Goal: Information Seeking & Learning: Learn about a topic

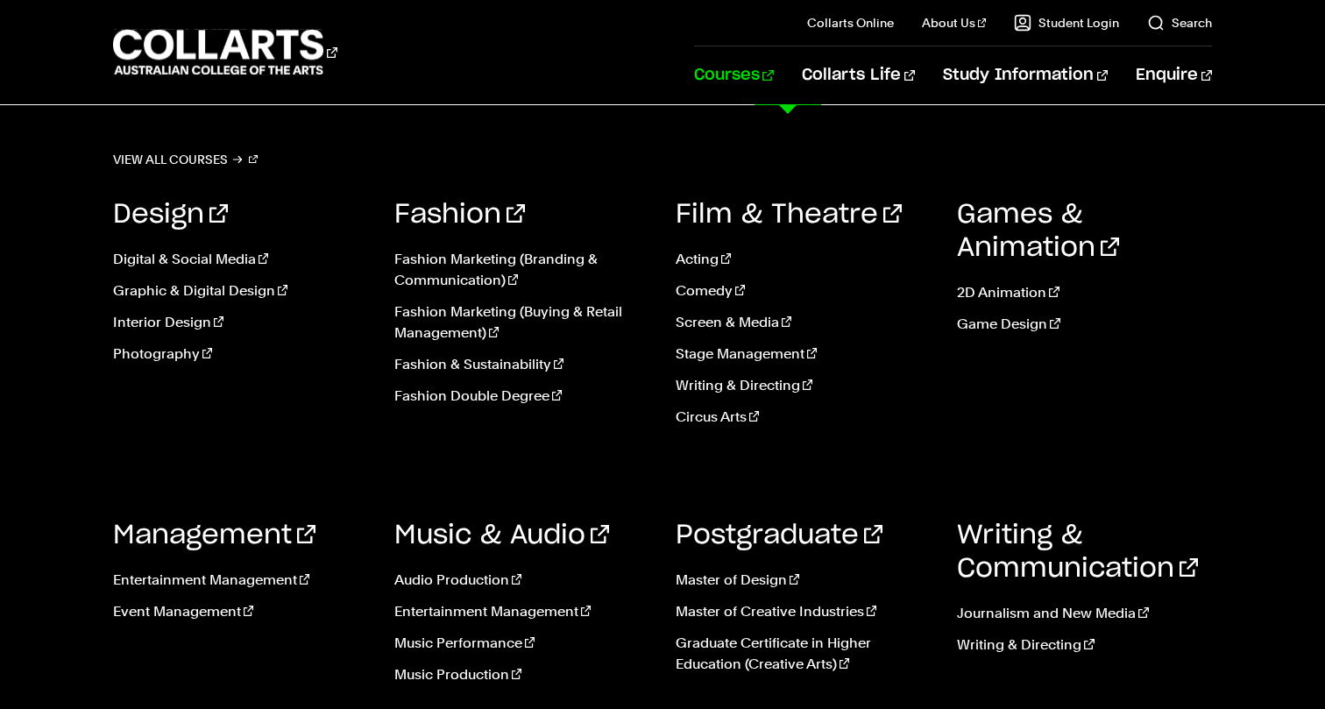
scroll to position [225, 0]
click at [497, 260] on link "Fashion Marketing (Branding & Communication)" at bounding box center [521, 270] width 255 height 42
click at [485, 312] on link "Fashion Marketing (Buying & Retail Management)" at bounding box center [521, 323] width 255 height 42
click at [477, 365] on link "Fashion & Sustainability" at bounding box center [521, 364] width 255 height 21
click at [479, 397] on link "Fashion Double Degree" at bounding box center [521, 396] width 255 height 21
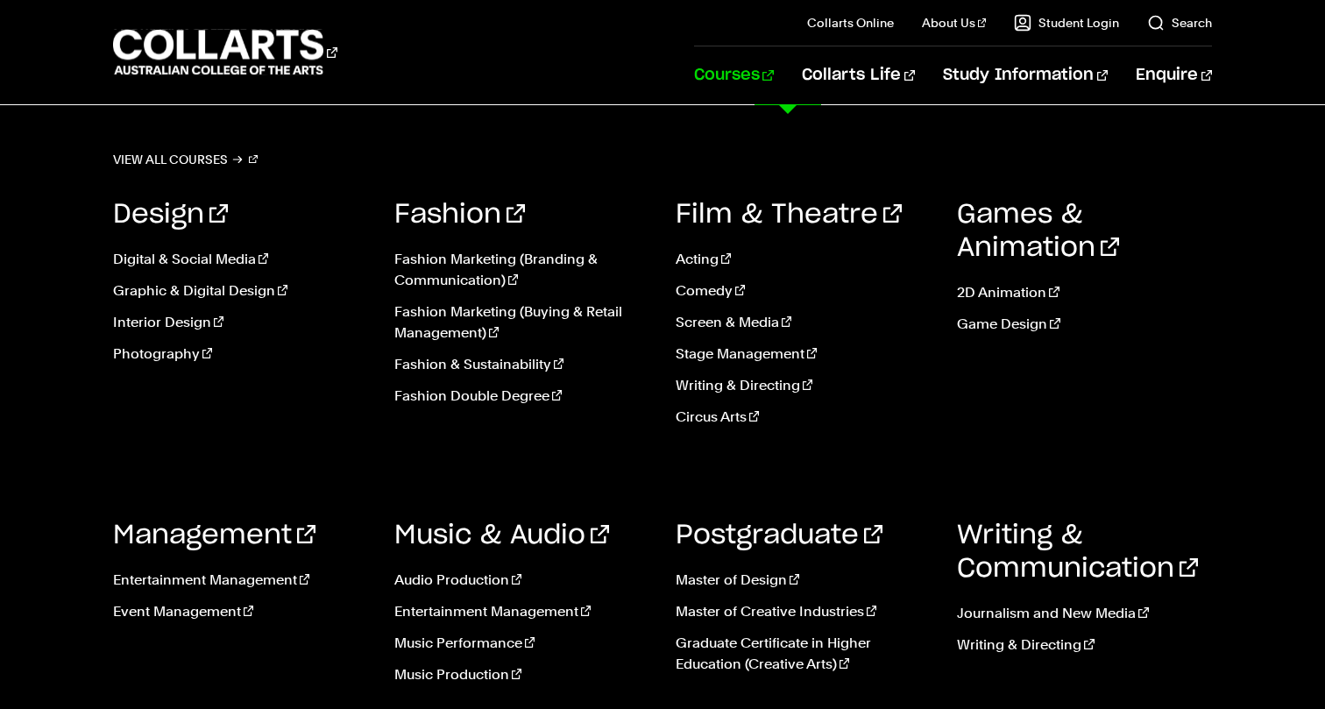
scroll to position [781, 0]
click at [774, 70] on link "Courses" at bounding box center [734, 75] width 80 height 58
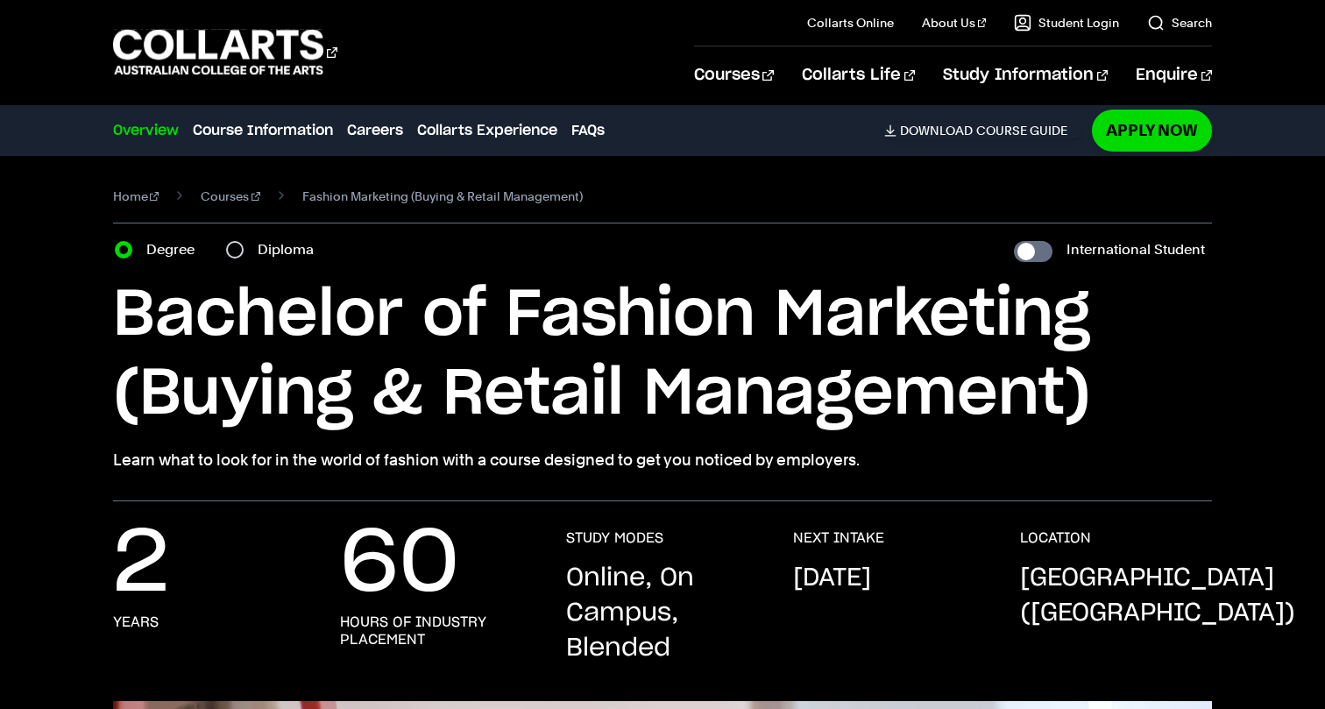
click at [280, 245] on label "Diploma" at bounding box center [291, 250] width 67 height 25
click at [244, 245] on input "Diploma" at bounding box center [235, 250] width 18 height 18
radio input "true"
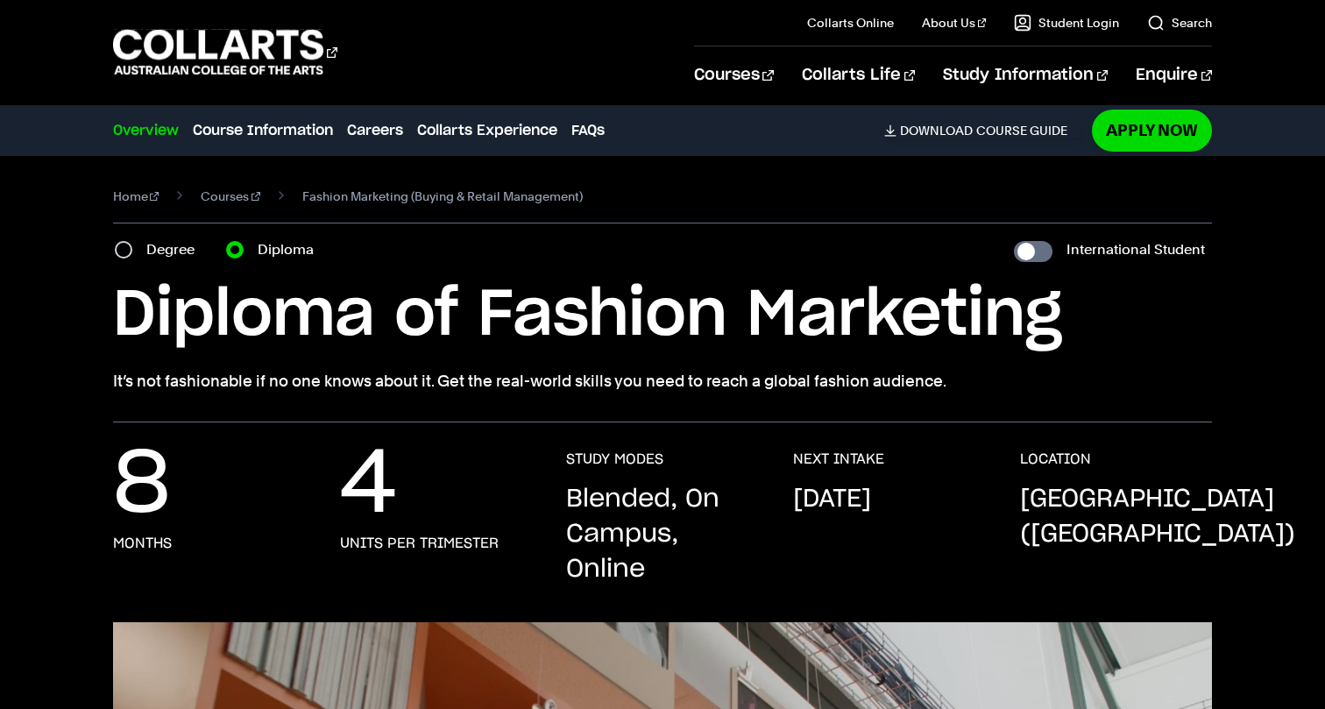
click at [176, 254] on label "Degree" at bounding box center [175, 250] width 59 height 25
click at [132, 254] on input "Degree" at bounding box center [124, 250] width 18 height 18
radio input "true"
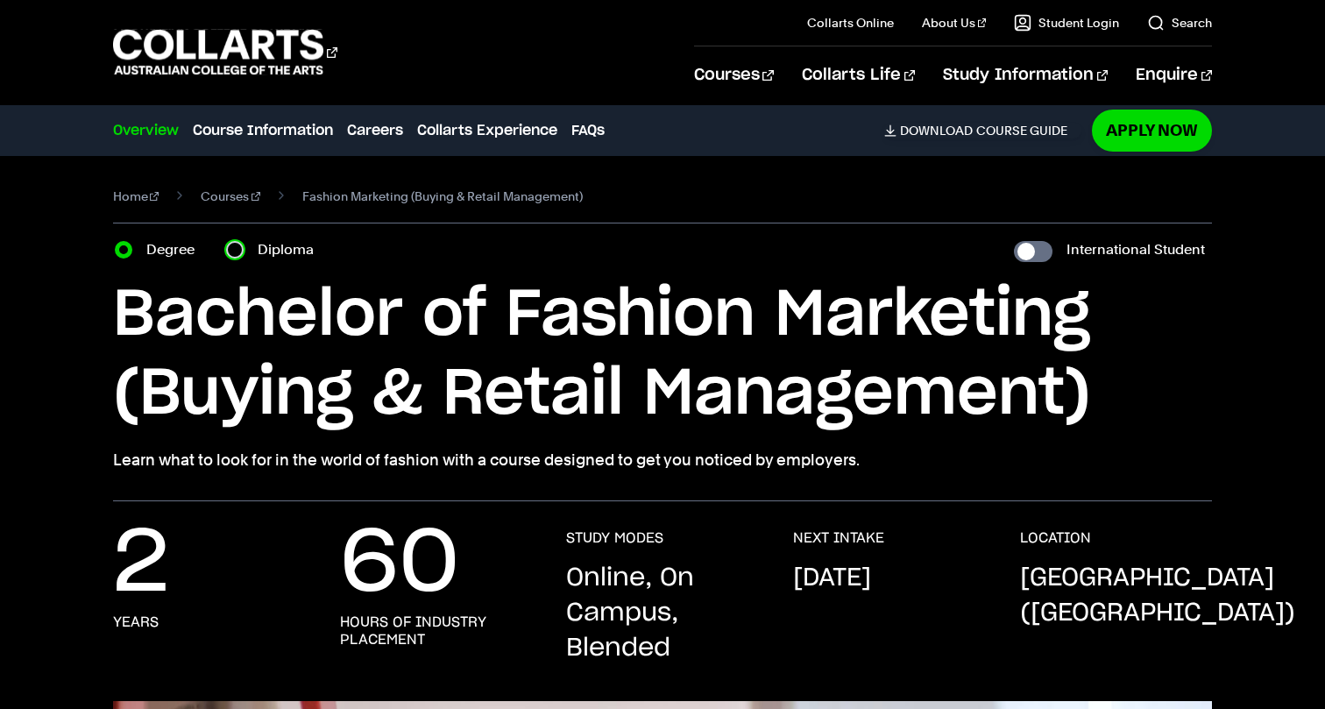
click at [228, 247] on input "Diploma" at bounding box center [235, 250] width 18 height 18
radio input "true"
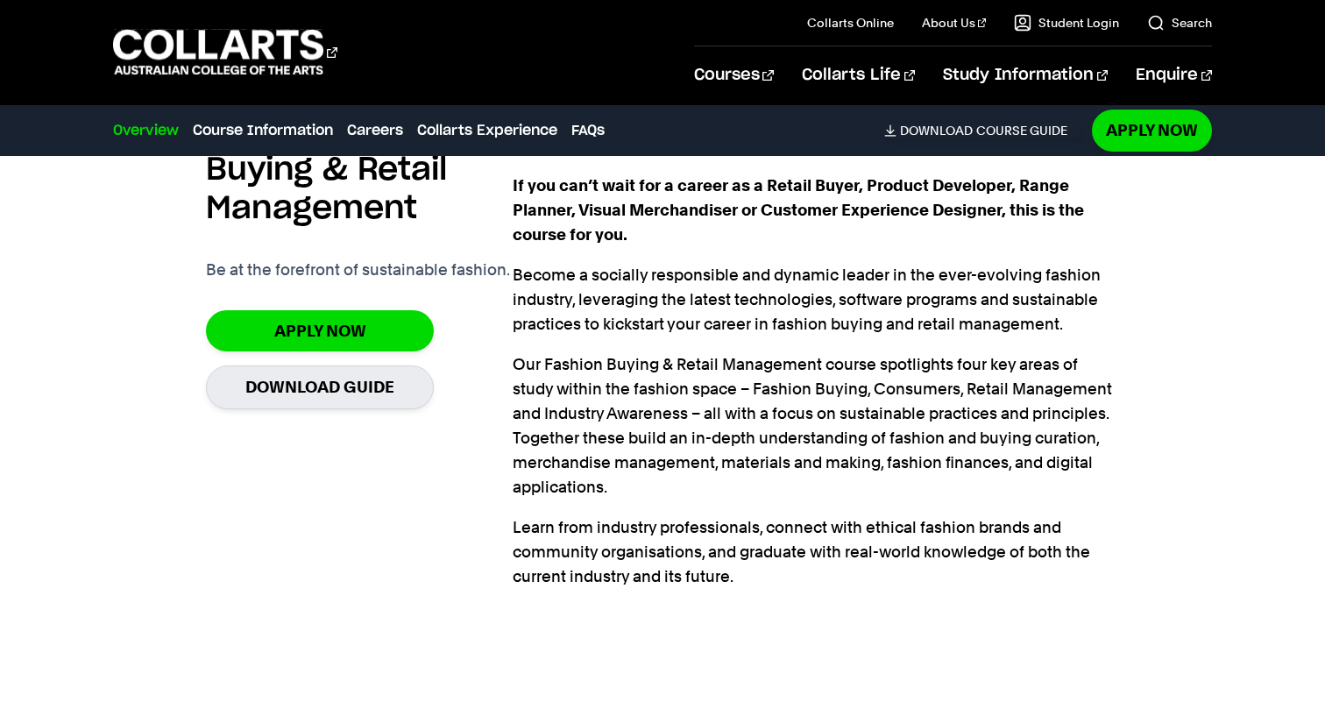
scroll to position [1213, 0]
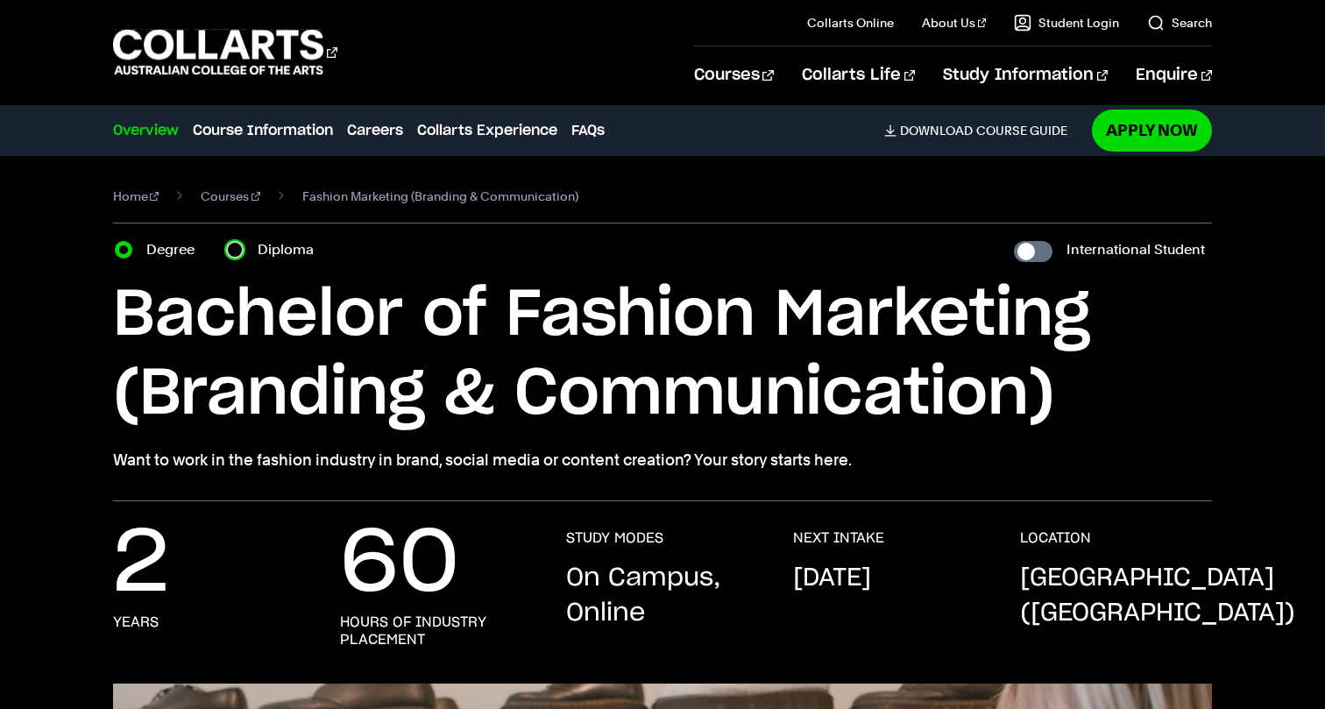
click at [238, 254] on input "Diploma" at bounding box center [235, 250] width 18 height 18
radio input "true"
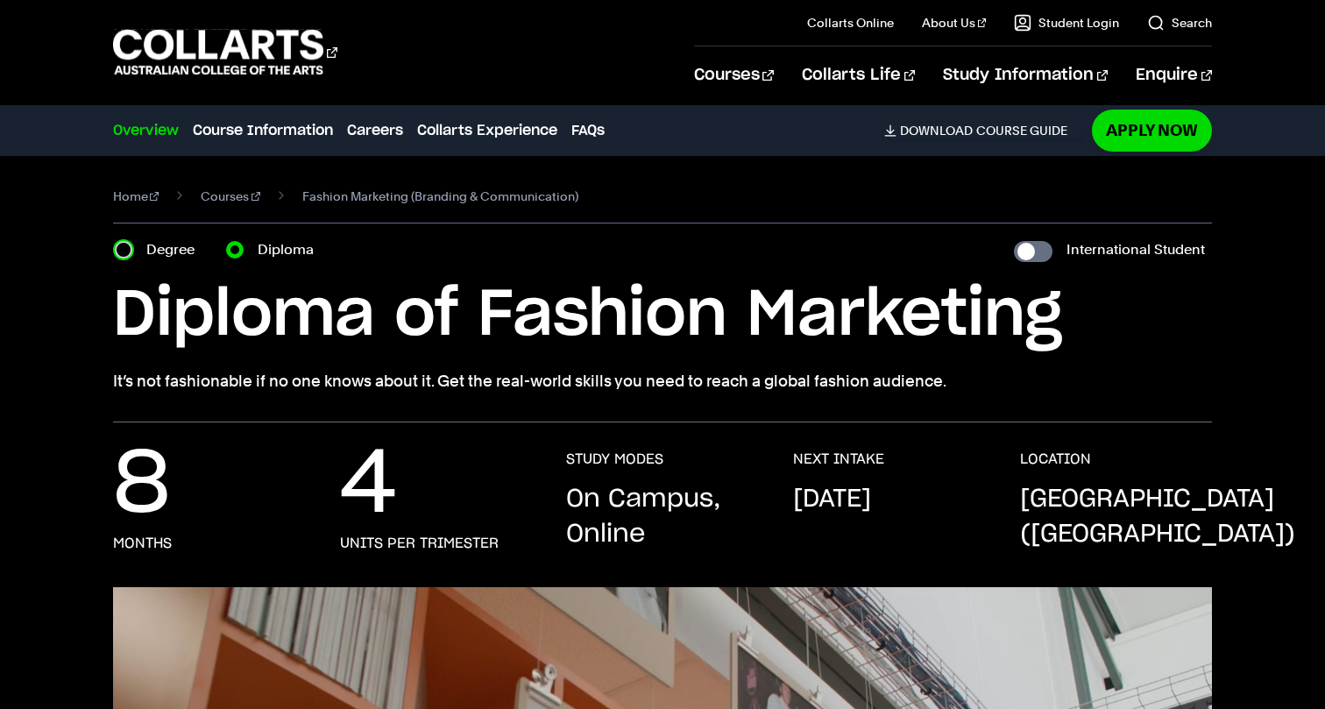
click at [124, 249] on input "Degree" at bounding box center [124, 250] width 18 height 18
radio input "true"
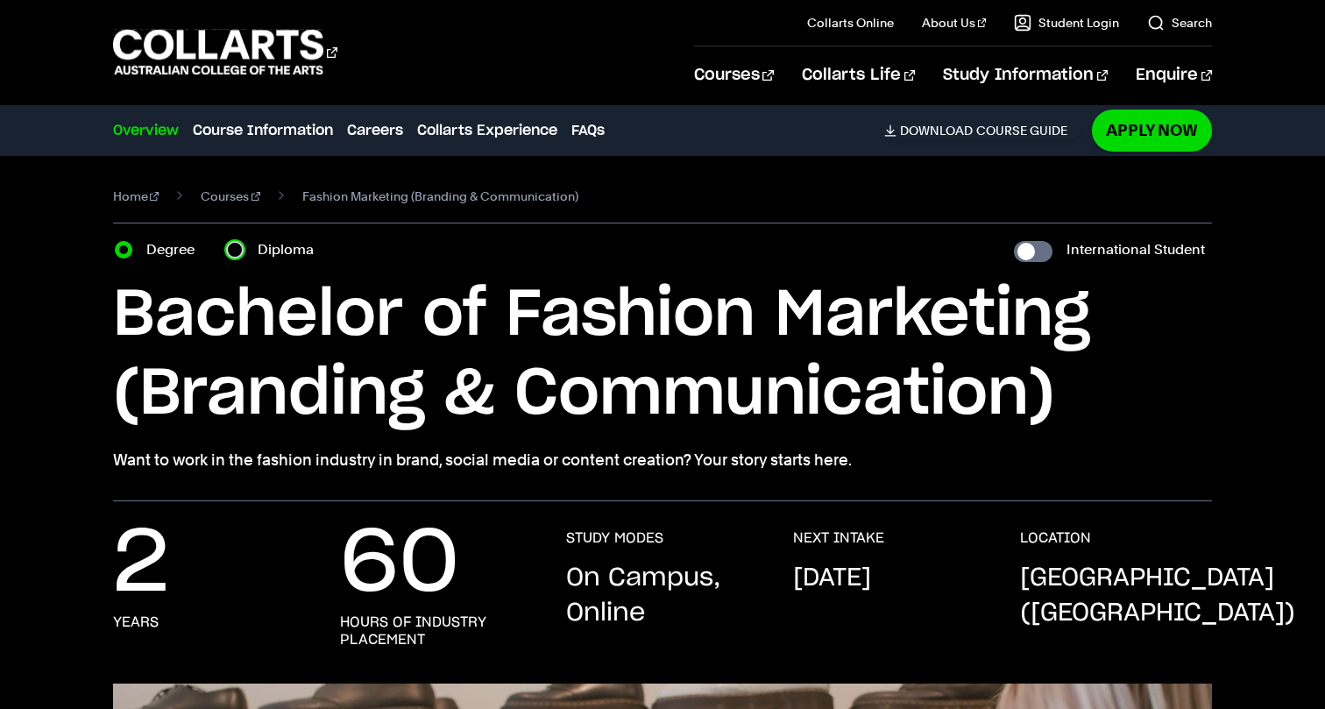
click at [240, 250] on input "Diploma" at bounding box center [235, 250] width 18 height 18
radio input "true"
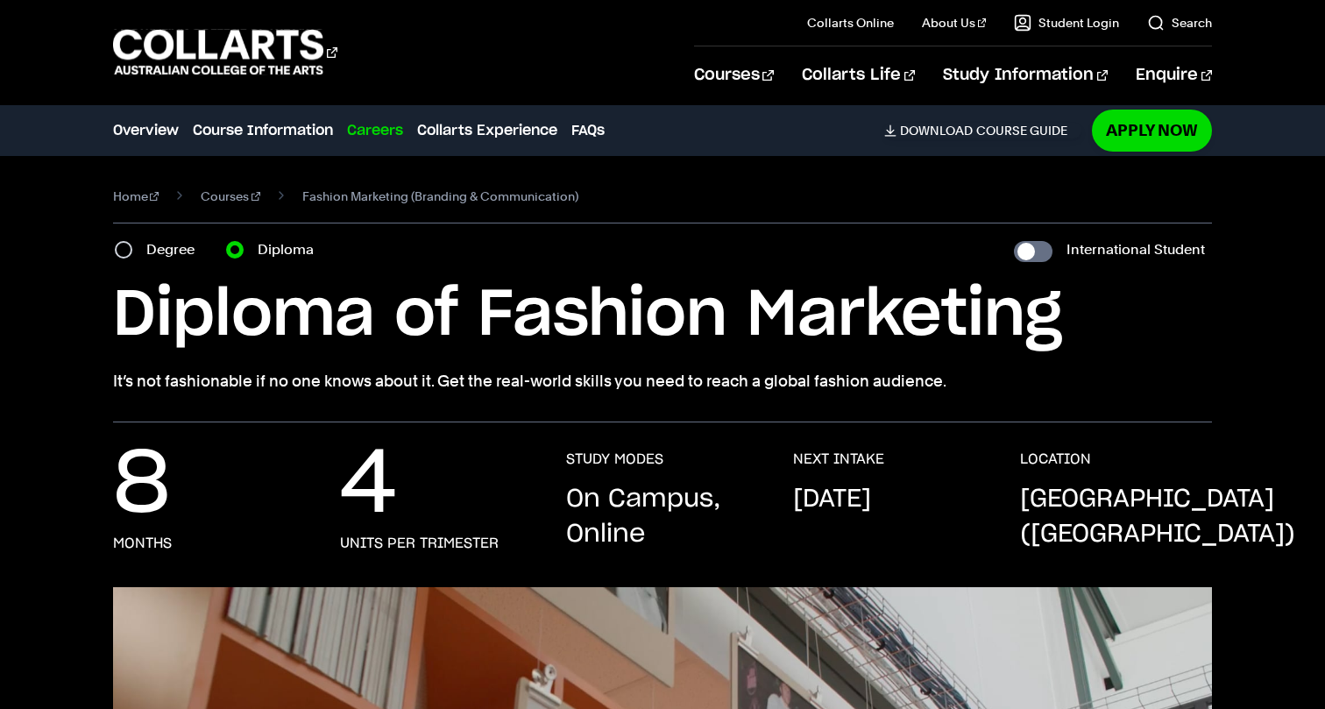
click at [150, 252] on label "Degree" at bounding box center [175, 250] width 59 height 25
click at [132, 252] on input "Degree" at bounding box center [124, 250] width 18 height 18
radio input "true"
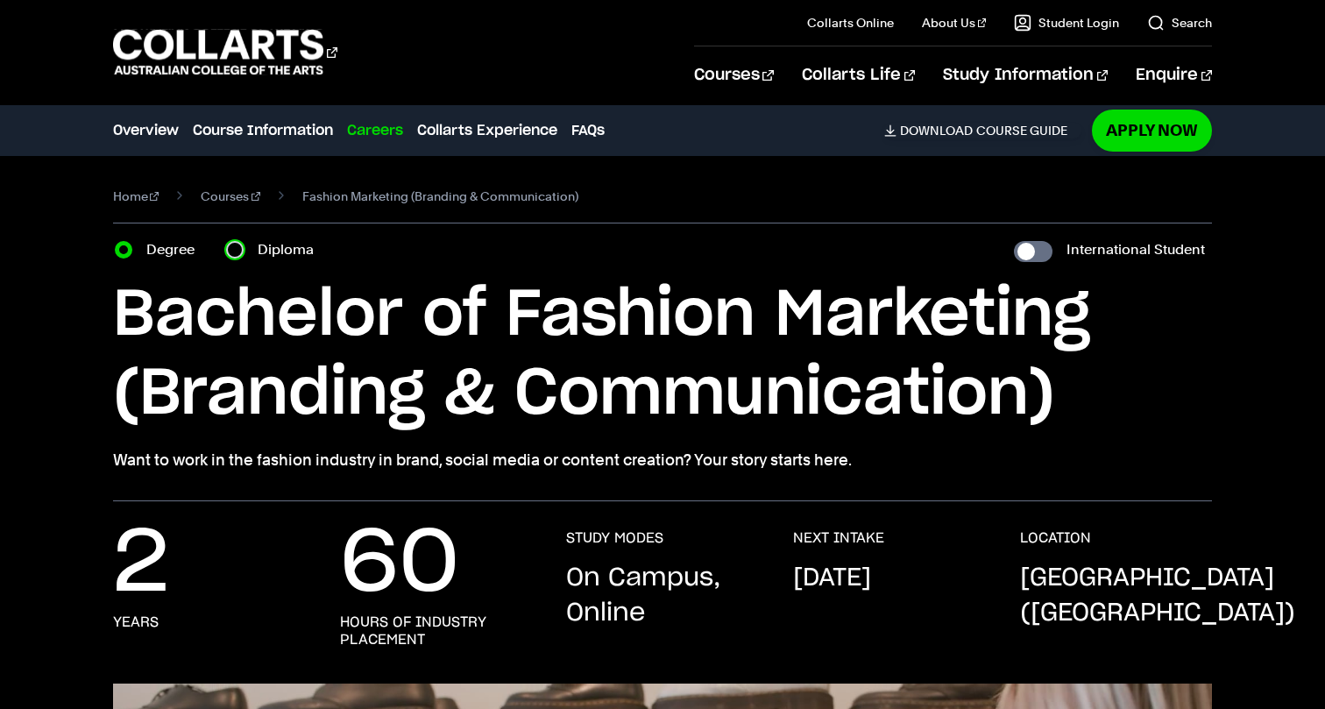
click at [242, 247] on input "Diploma" at bounding box center [235, 250] width 18 height 18
radio input "true"
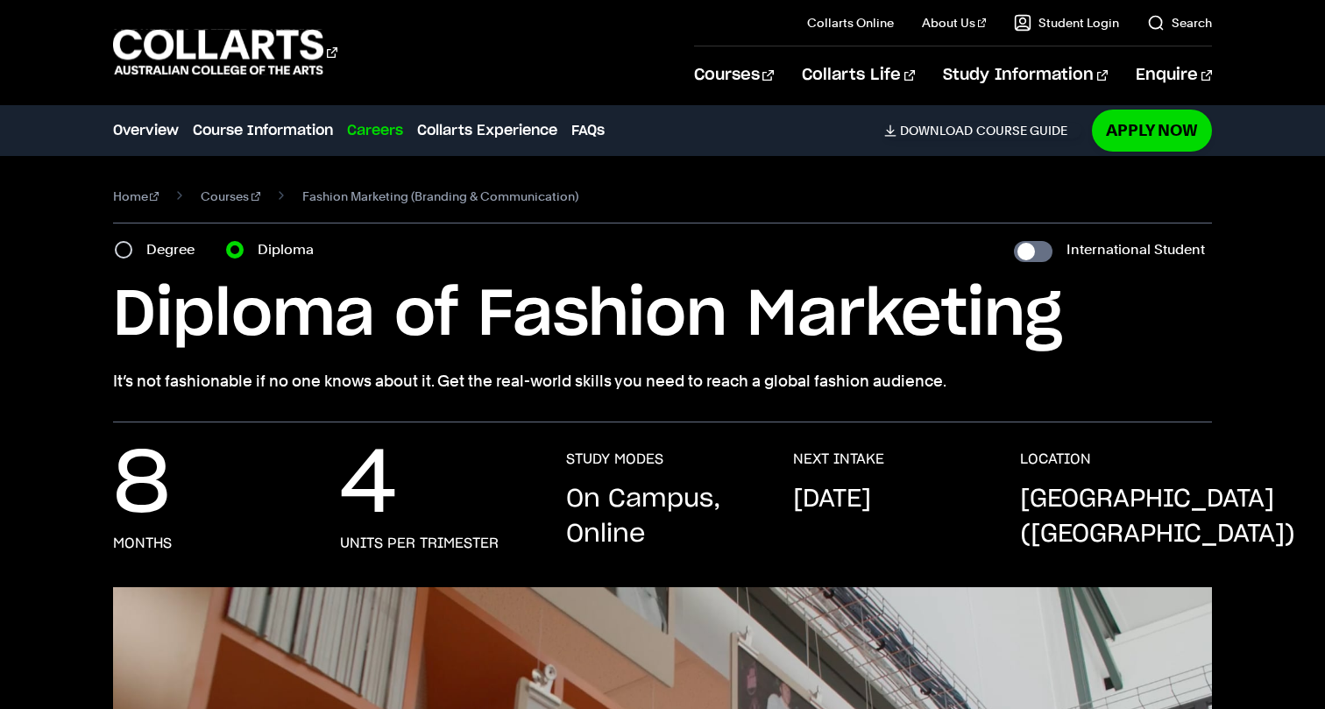
click at [153, 250] on label "Degree" at bounding box center [175, 250] width 59 height 25
click at [132, 250] on input "Degree" at bounding box center [124, 250] width 18 height 18
radio input "true"
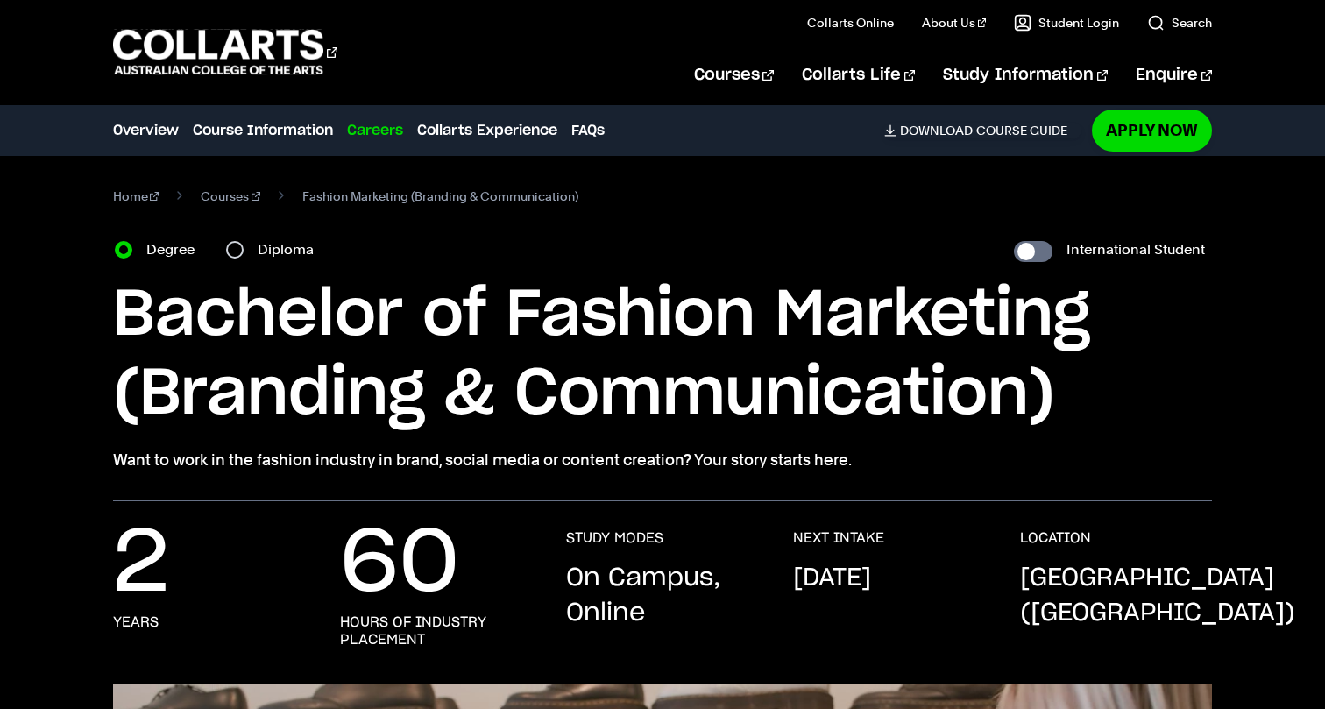
click at [227, 244] on div "Diploma" at bounding box center [275, 250] width 98 height 25
click at [238, 246] on input "Diploma" at bounding box center [235, 250] width 18 height 18
radio input "true"
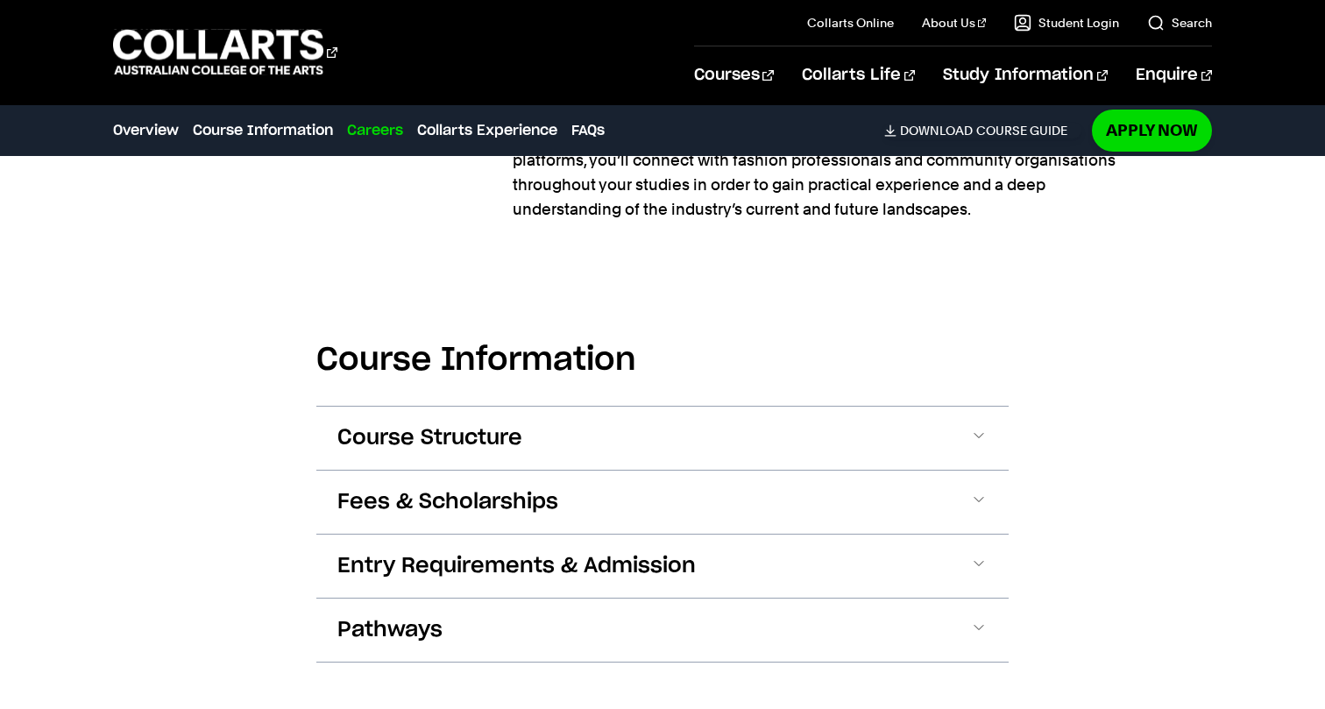
scroll to position [1610, 0]
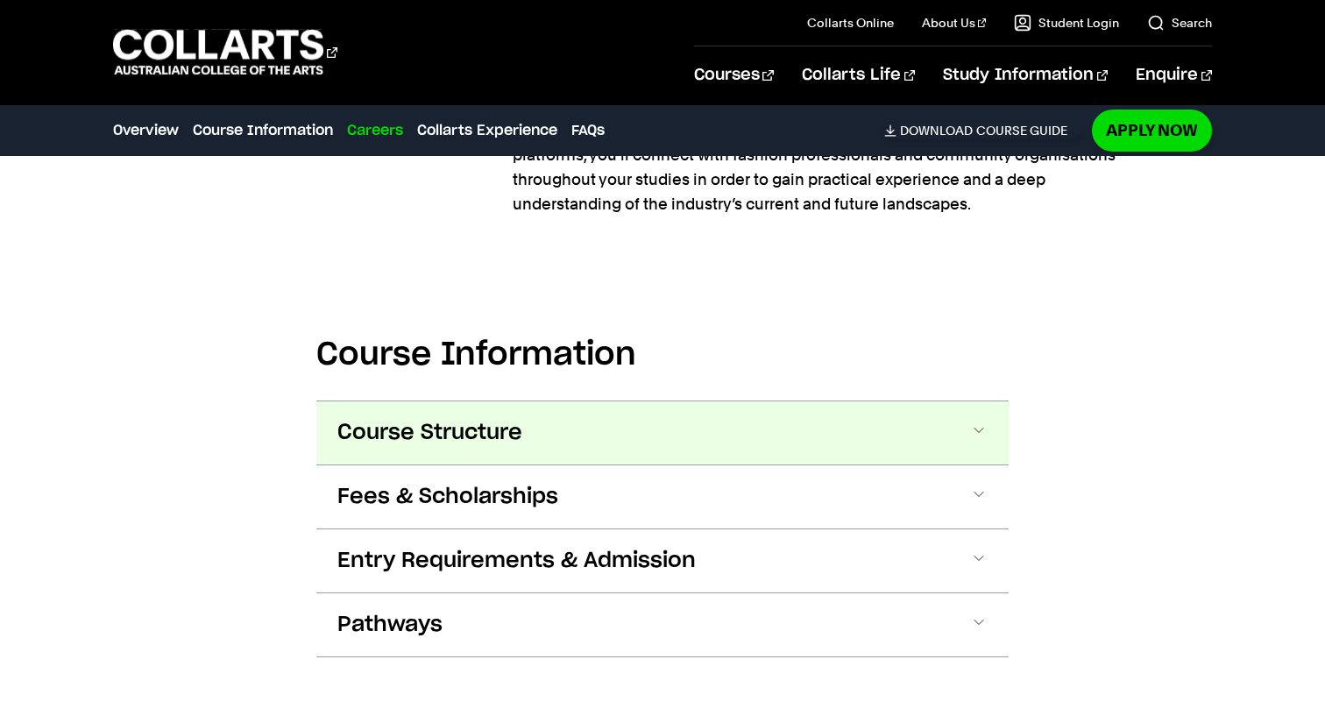
click at [399, 429] on span "Course Structure" at bounding box center [429, 433] width 185 height 28
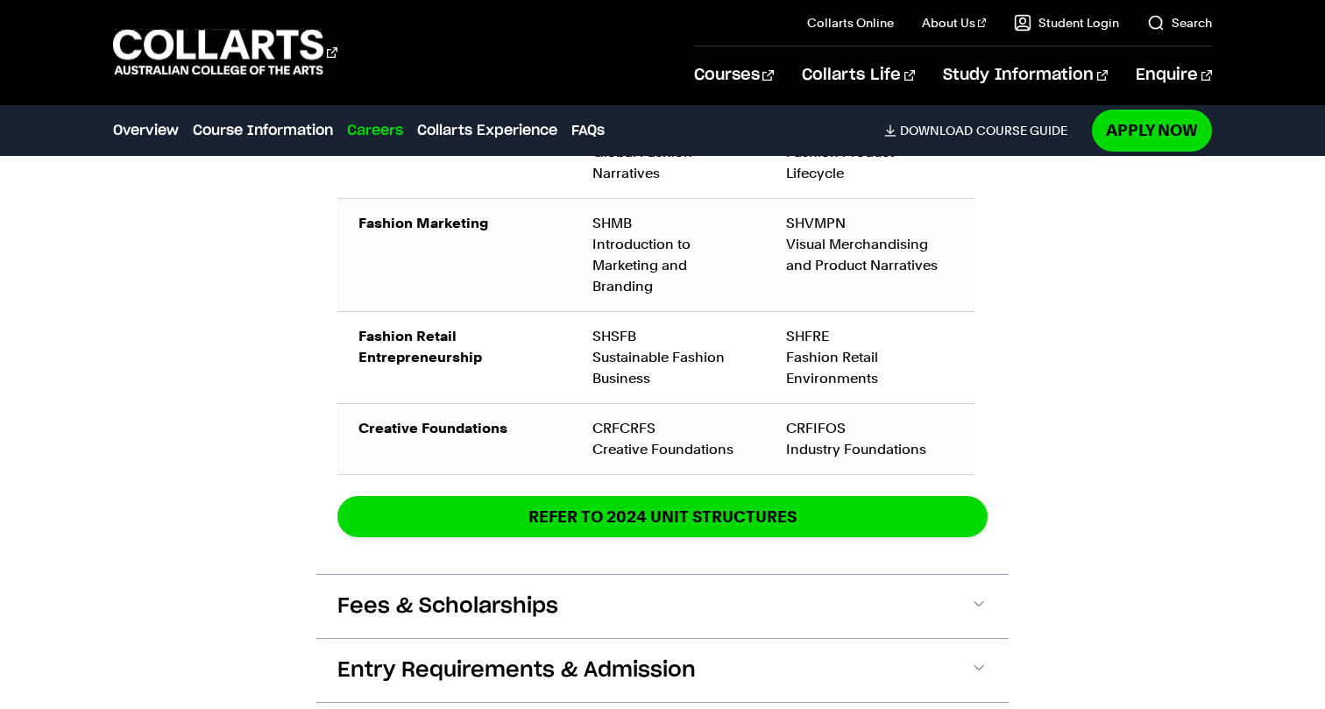
scroll to position [2254, 0]
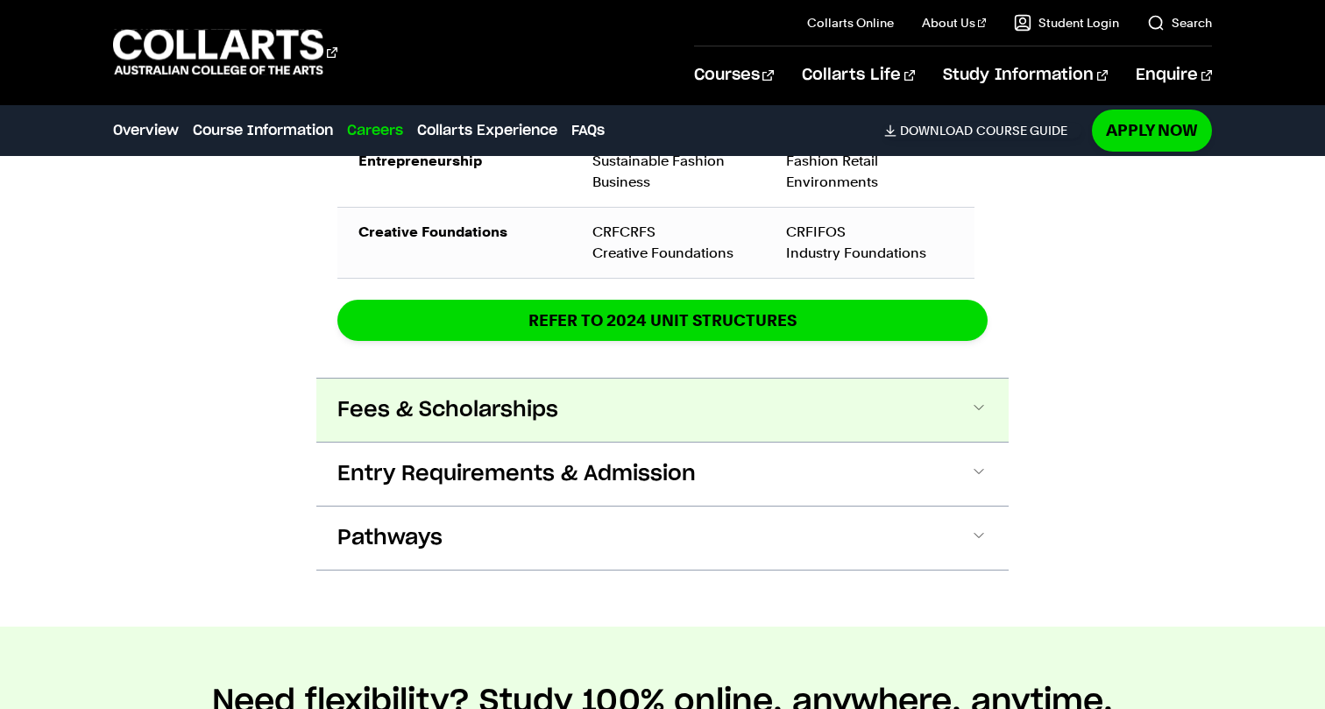
click at [962, 410] on button "Fees & Scholarships" at bounding box center [662, 410] width 692 height 63
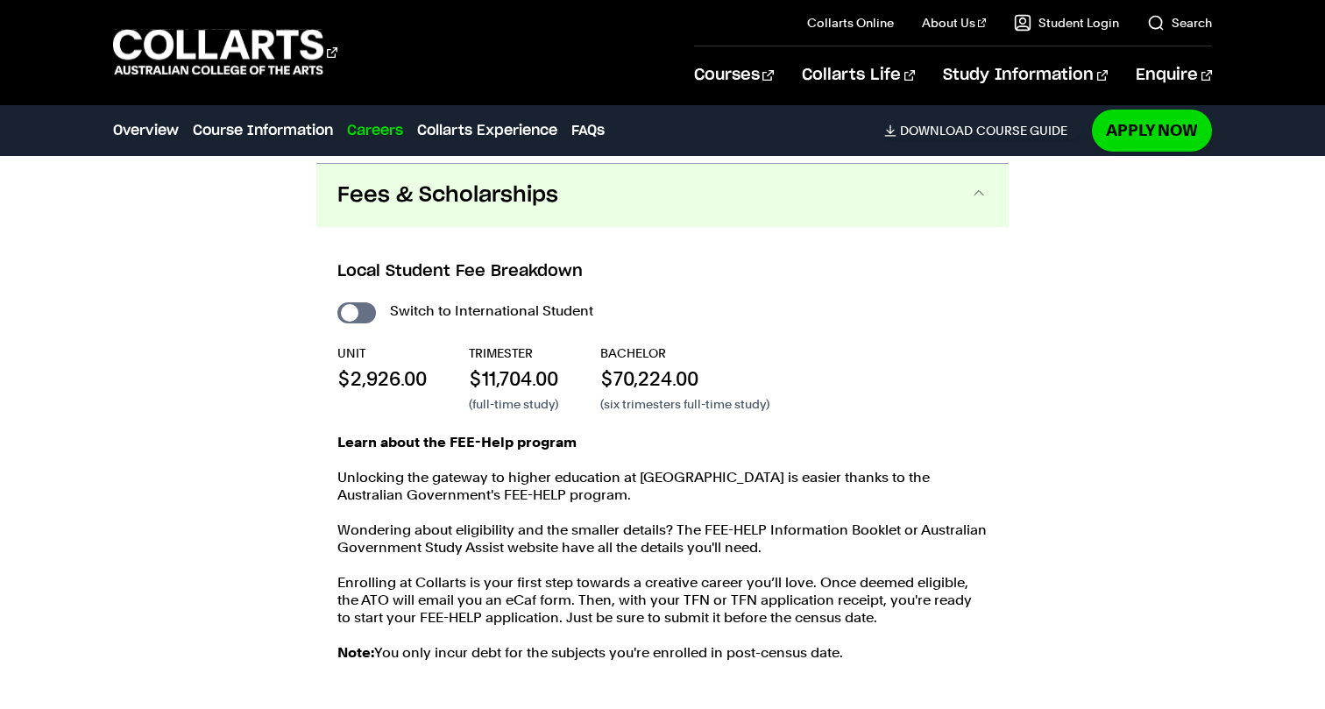
scroll to position [2658, 0]
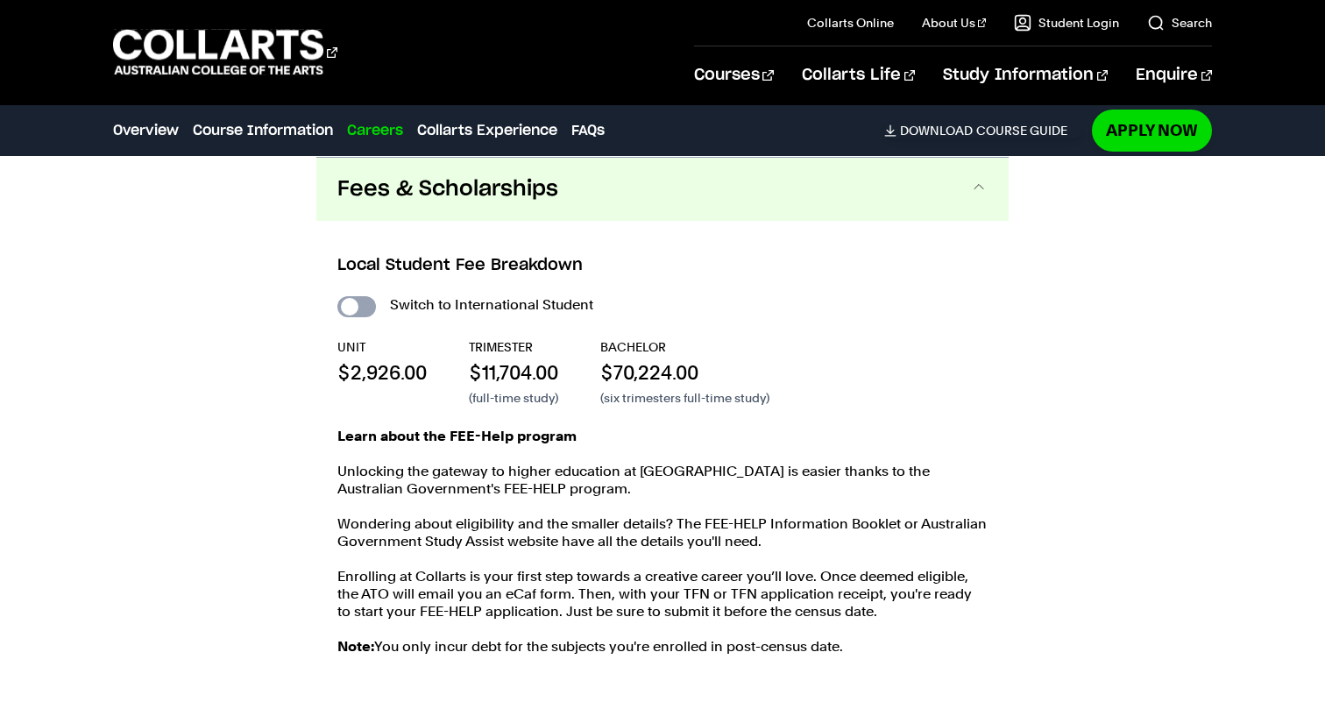
click at [366, 310] on input "International Student" at bounding box center [356, 306] width 39 height 21
checkbox input "true"
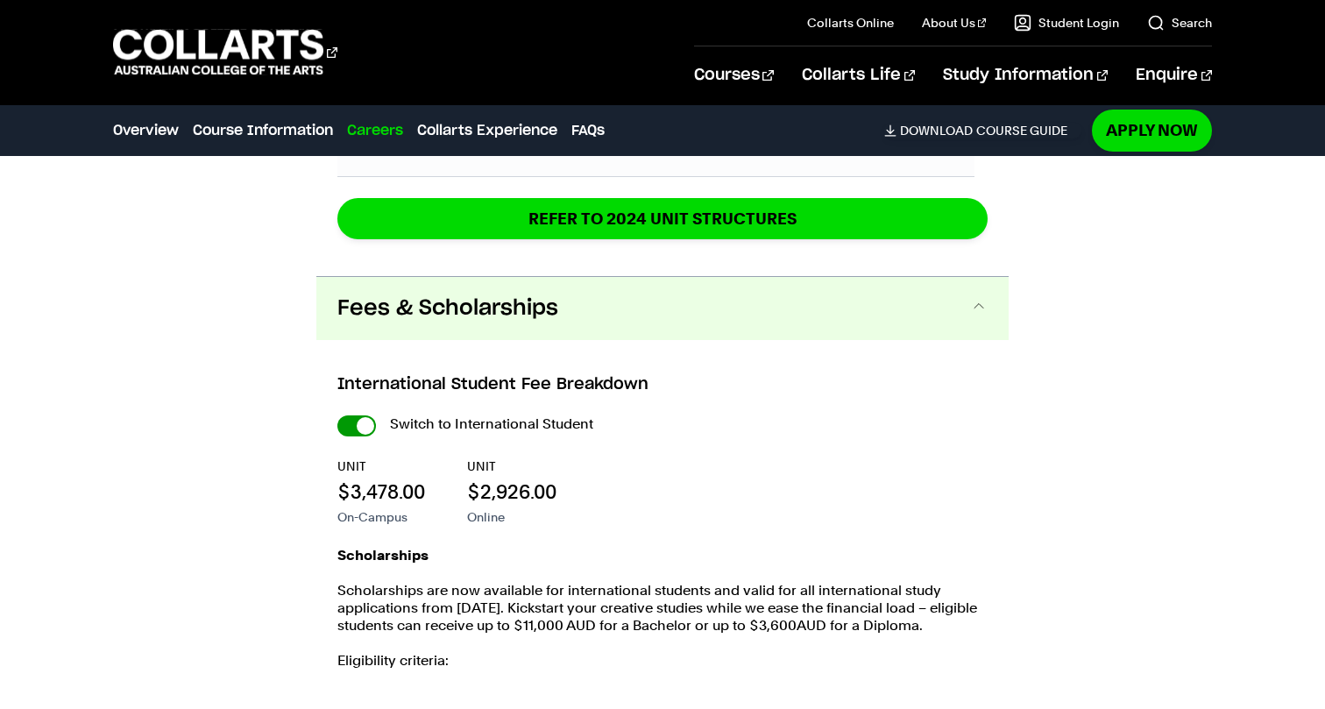
click at [356, 429] on input "International Student" at bounding box center [356, 425] width 39 height 21
checkbox input "false"
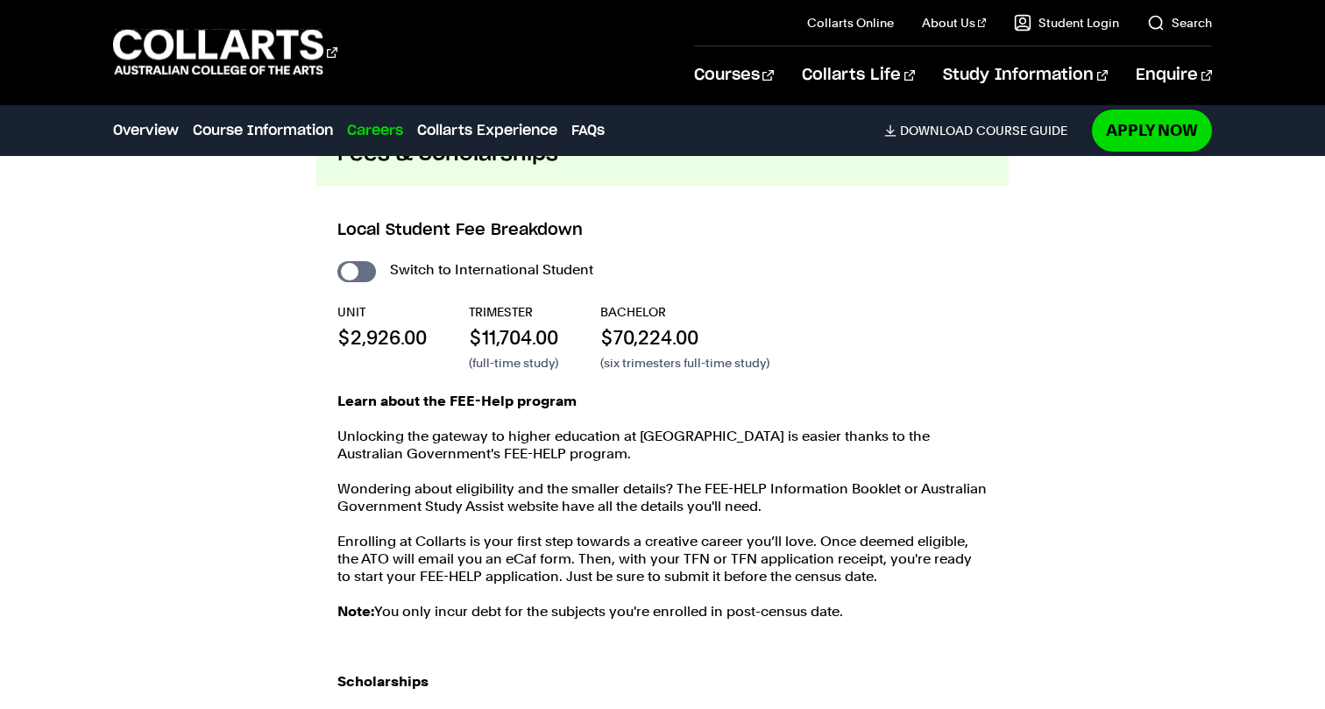
scroll to position [2696, 0]
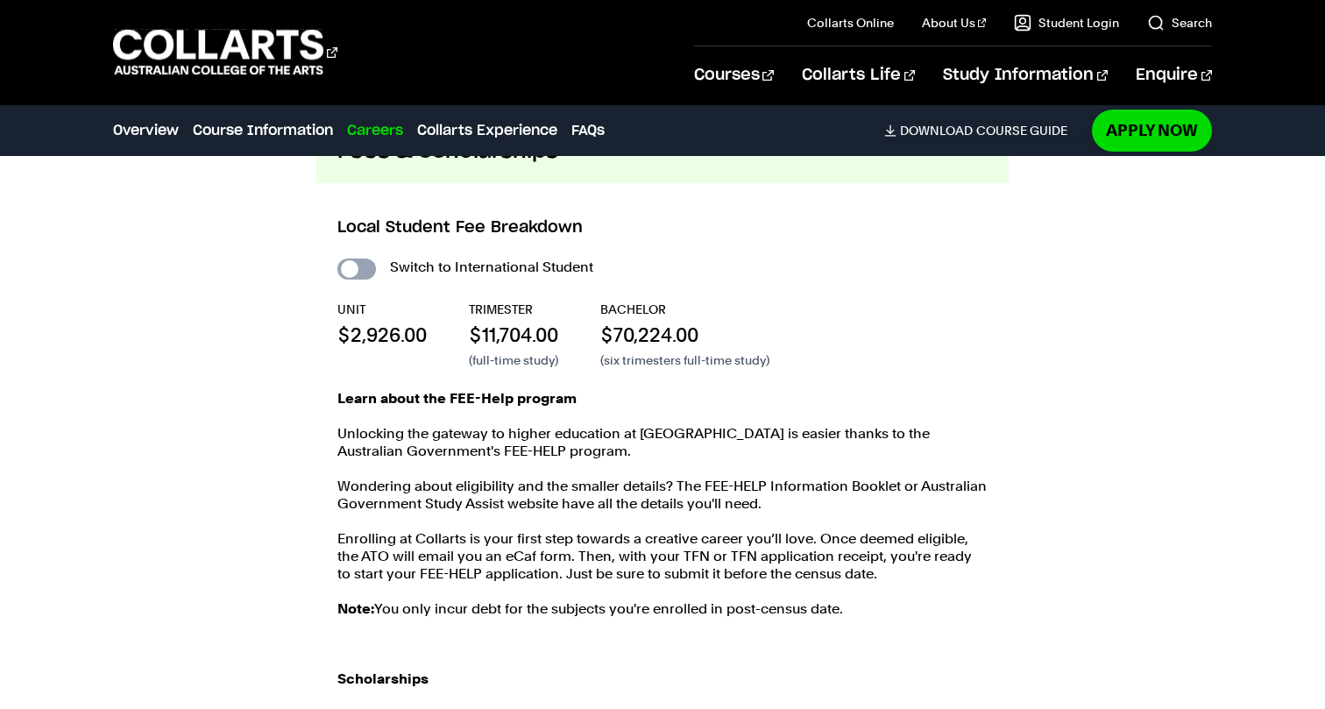
click at [358, 273] on input "International Student" at bounding box center [356, 269] width 39 height 21
checkbox input "true"
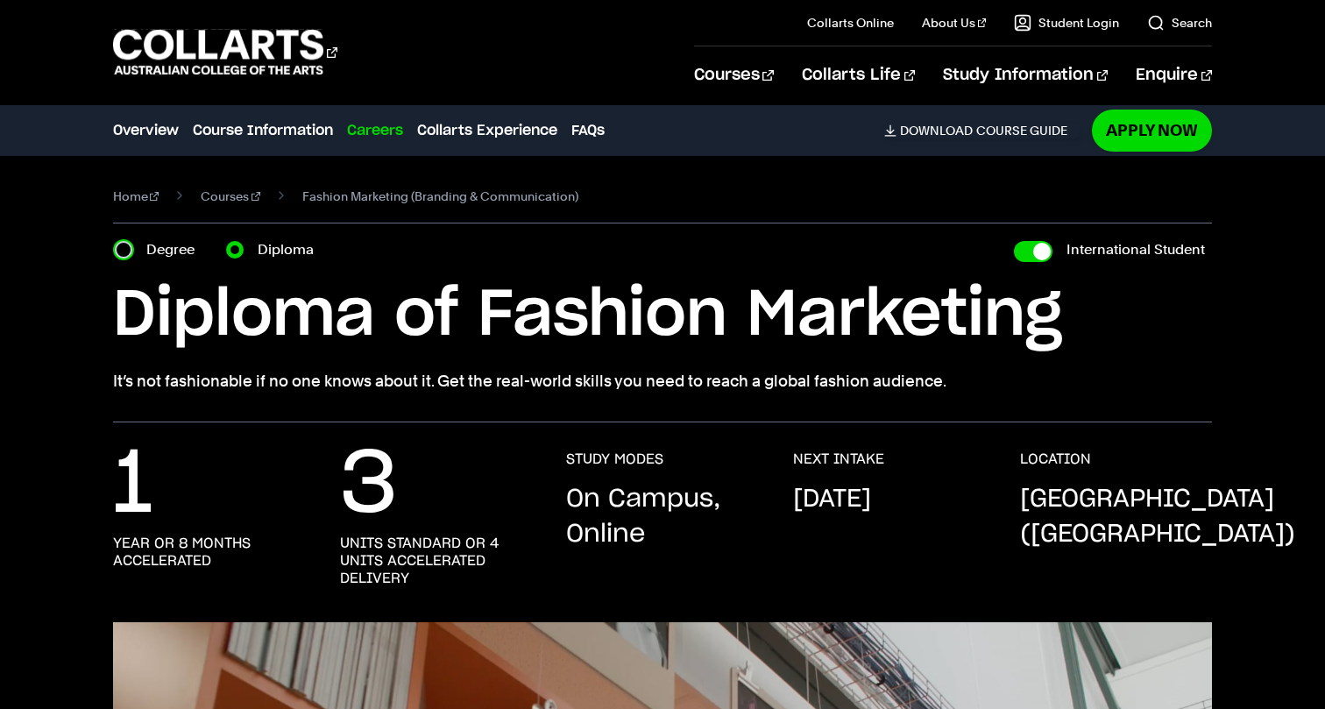
click at [131, 250] on input "Degree" at bounding box center [124, 250] width 18 height 18
radio input "true"
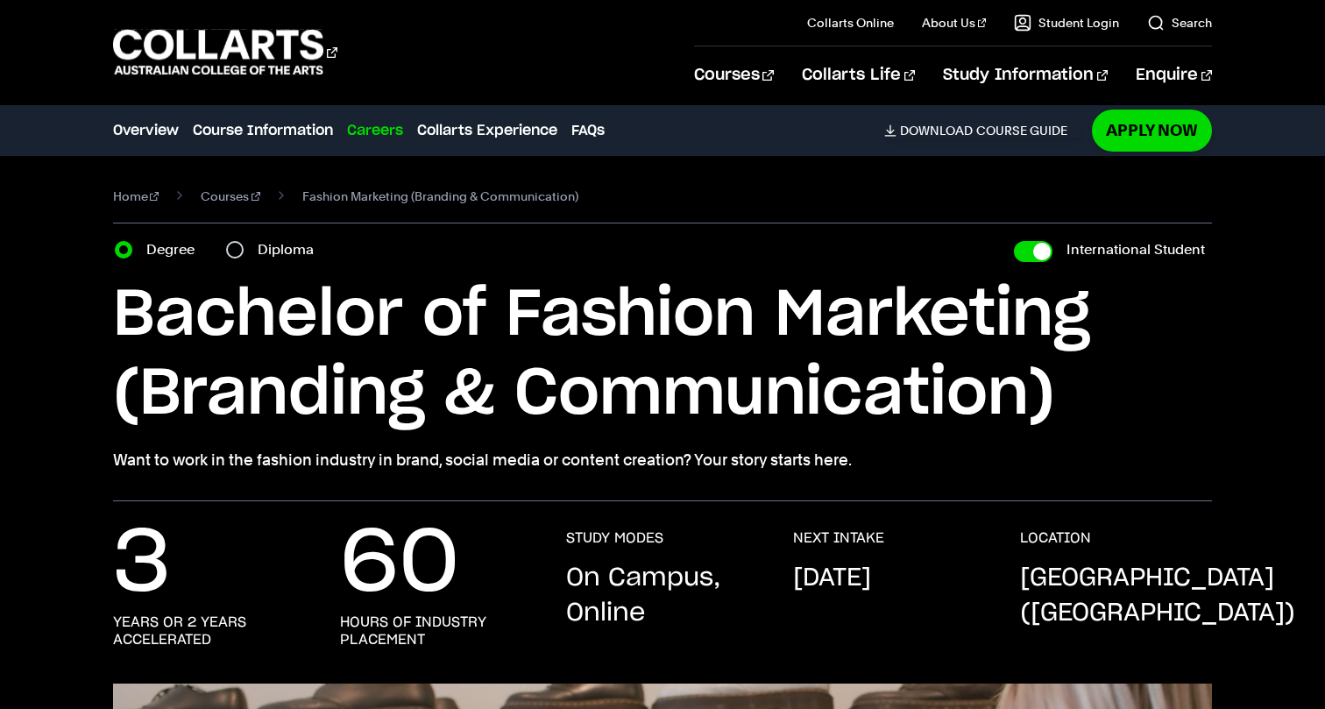
click at [244, 256] on div "Diploma" at bounding box center [275, 250] width 98 height 25
click at [261, 248] on label "Diploma" at bounding box center [291, 250] width 67 height 25
click at [244, 248] on input "Diploma" at bounding box center [235, 250] width 18 height 18
radio input "true"
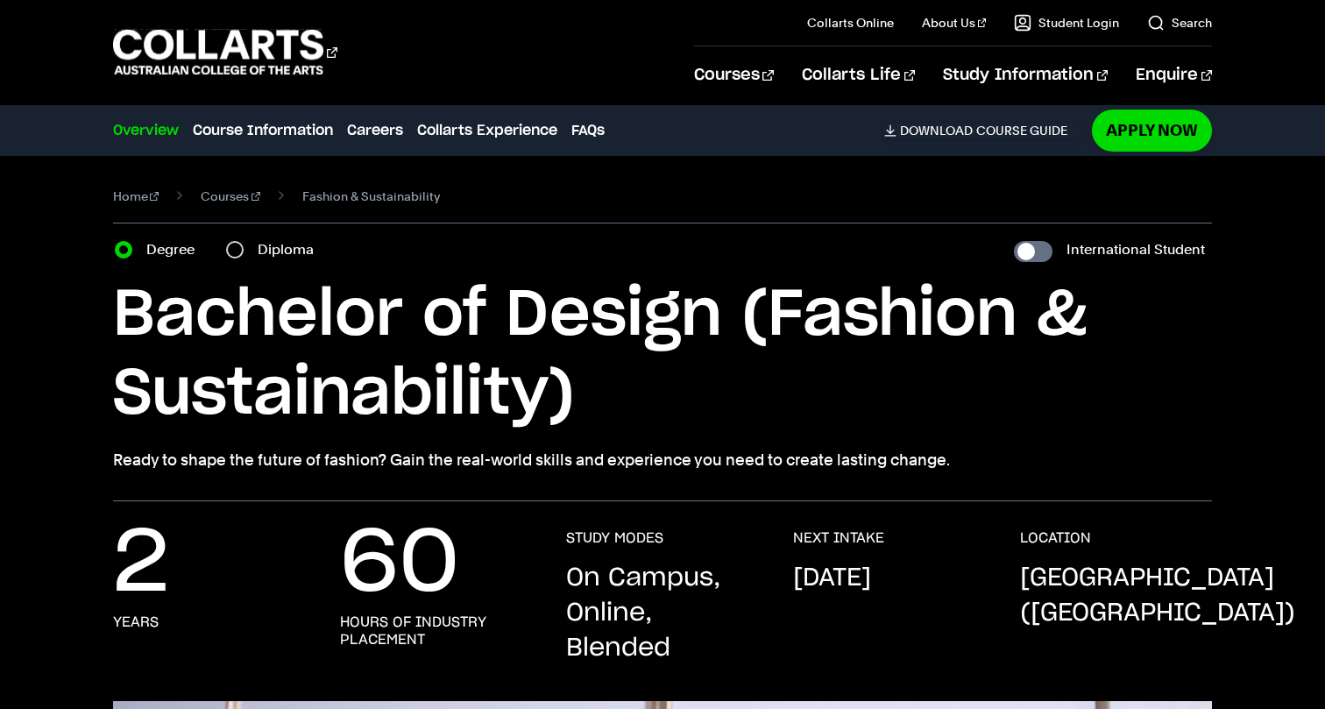
click at [294, 258] on label "Diploma" at bounding box center [291, 250] width 67 height 25
click at [244, 258] on input "Diploma" at bounding box center [235, 250] width 18 height 18
radio input "true"
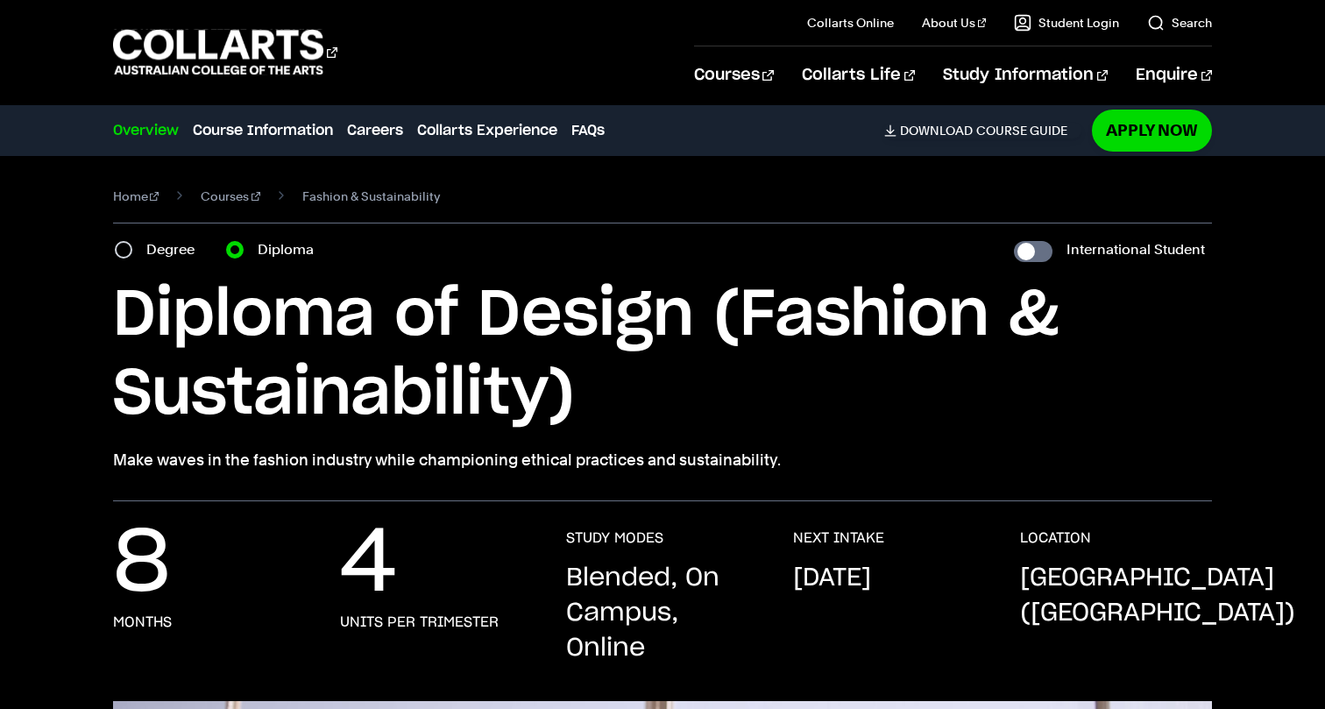
click at [171, 252] on label "Degree" at bounding box center [175, 250] width 59 height 25
click at [132, 252] on input "Degree" at bounding box center [124, 250] width 18 height 18
radio input "true"
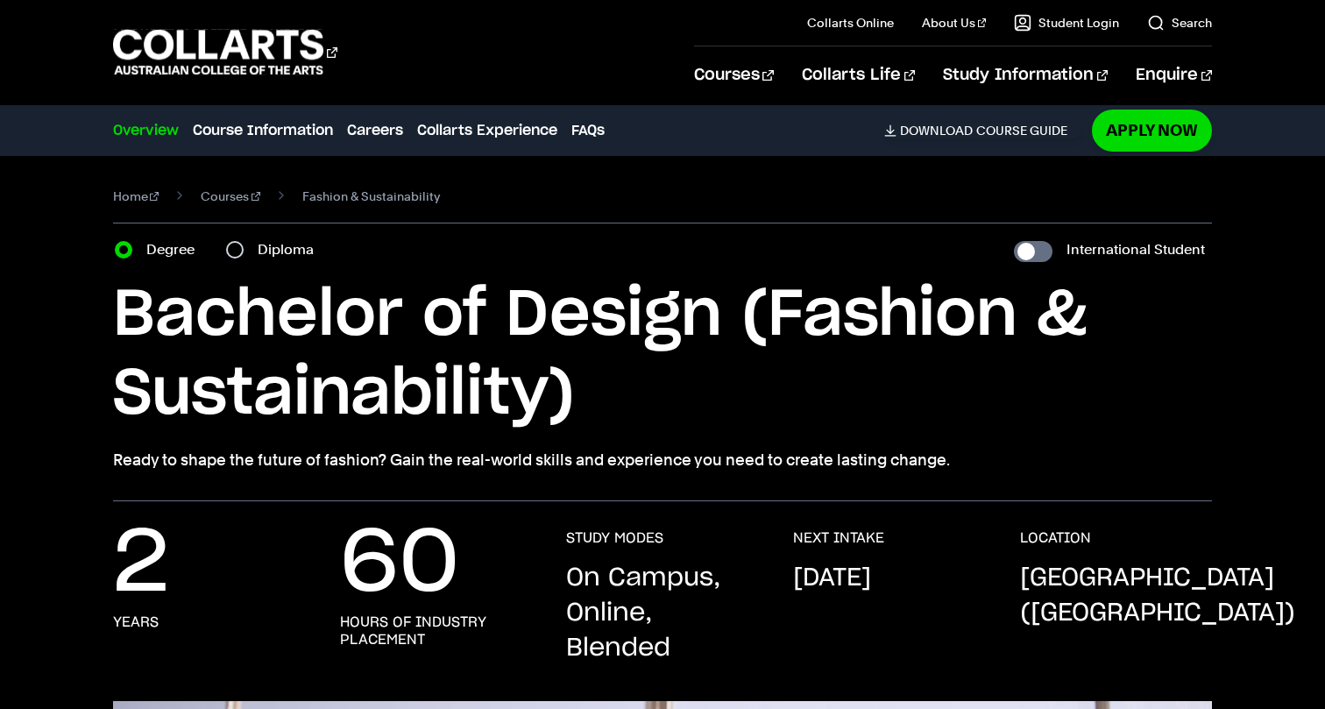
click at [246, 250] on div "Diploma" at bounding box center [275, 250] width 98 height 25
click at [262, 247] on label "Diploma" at bounding box center [291, 250] width 67 height 25
click at [244, 247] on input "Diploma" at bounding box center [235, 250] width 18 height 18
radio input "true"
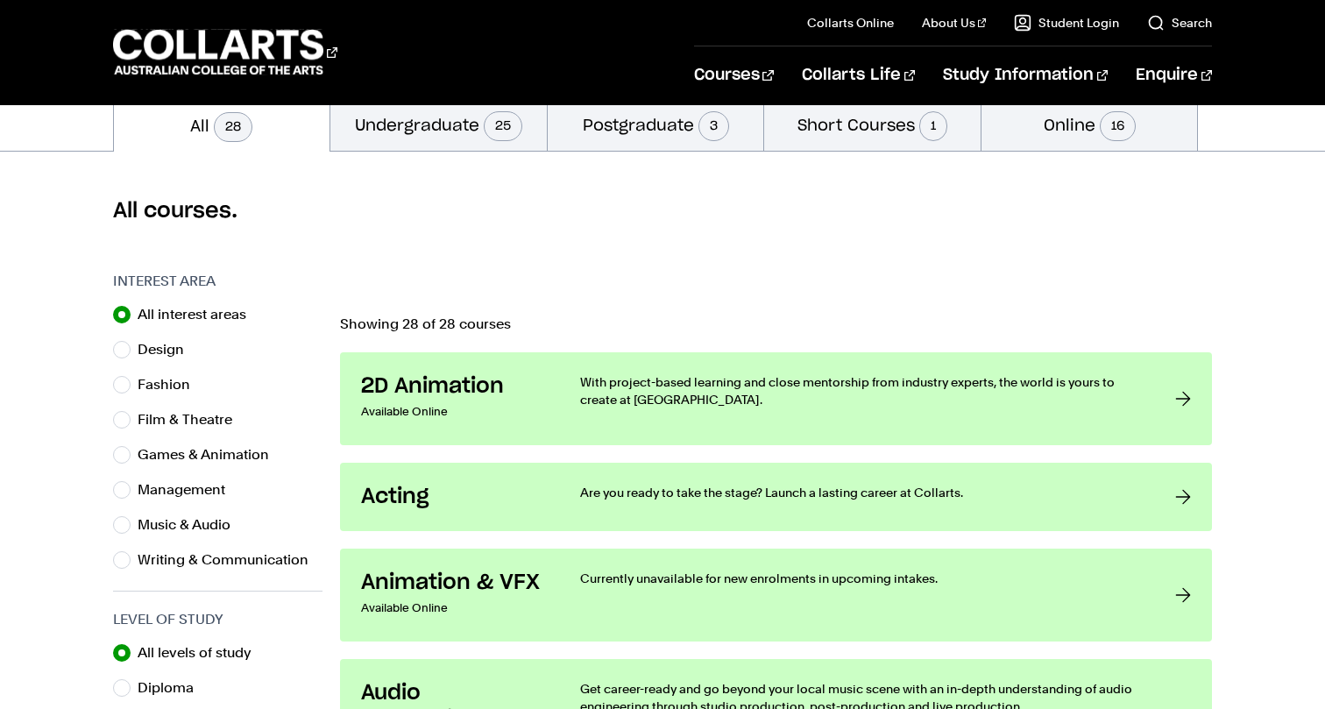
scroll to position [412, 0]
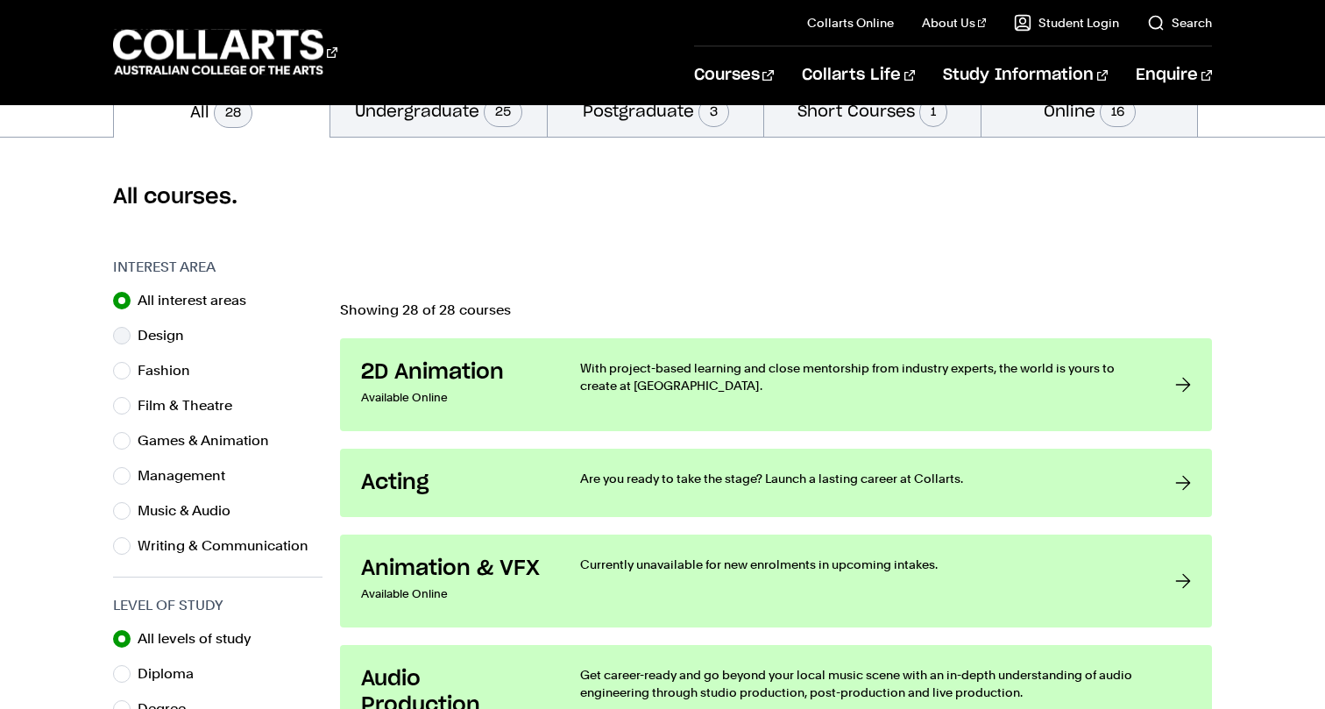
click at [178, 330] on label "Design" at bounding box center [168, 335] width 60 height 25
click at [131, 330] on input "Design" at bounding box center [122, 336] width 18 height 18
radio input "true"
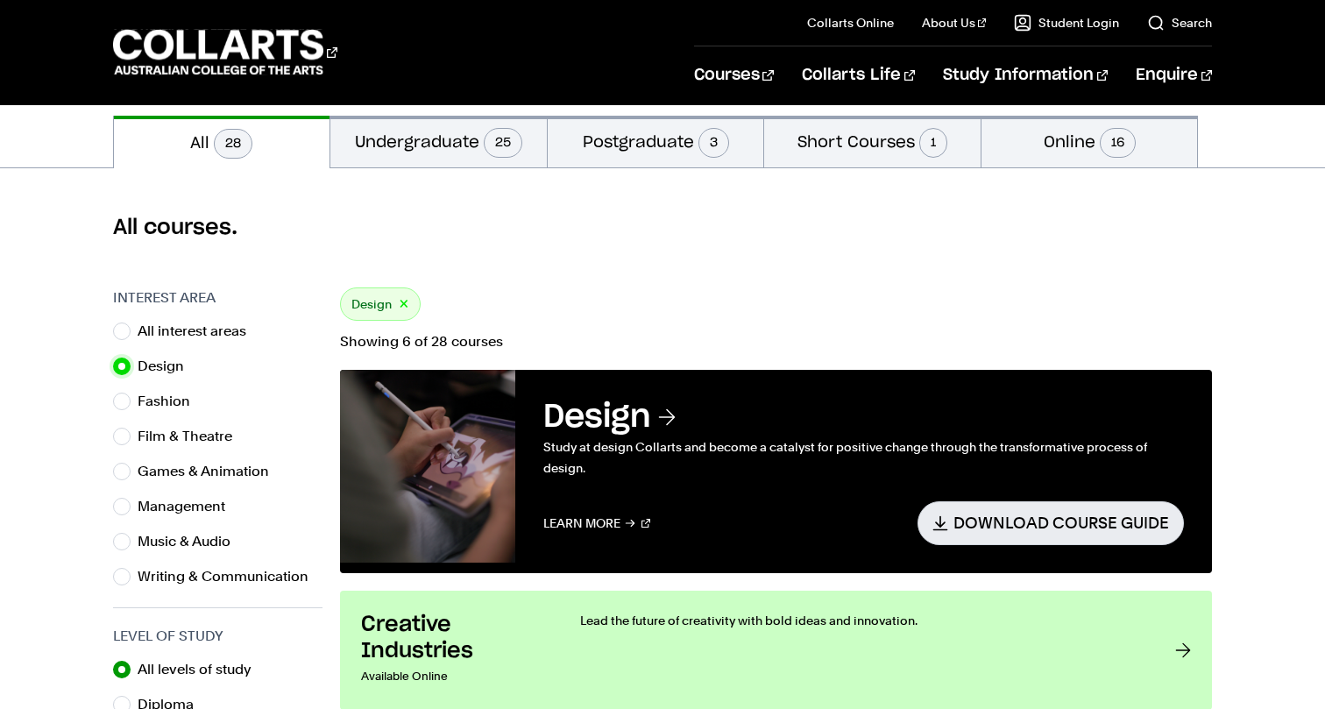
scroll to position [376, 0]
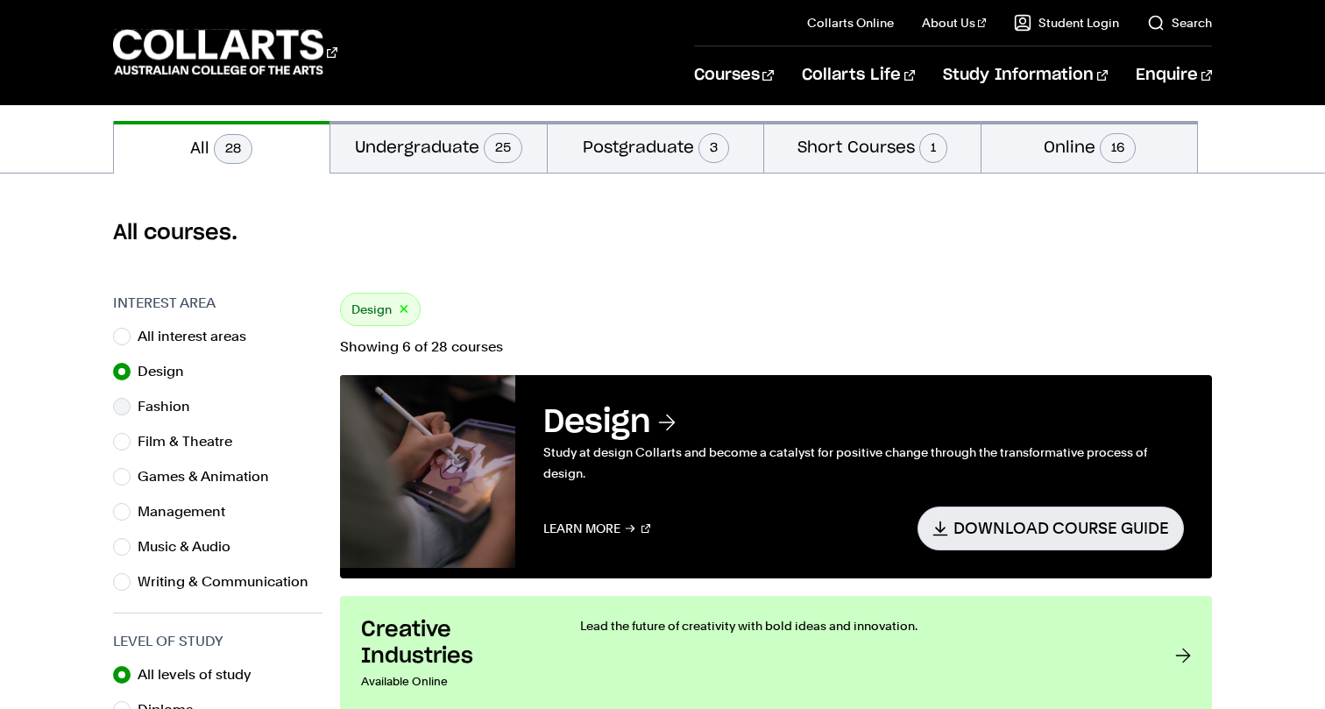
click at [173, 394] on label "Fashion" at bounding box center [171, 406] width 67 height 25
click at [131, 398] on input "Fashion" at bounding box center [122, 407] width 18 height 18
radio input "true"
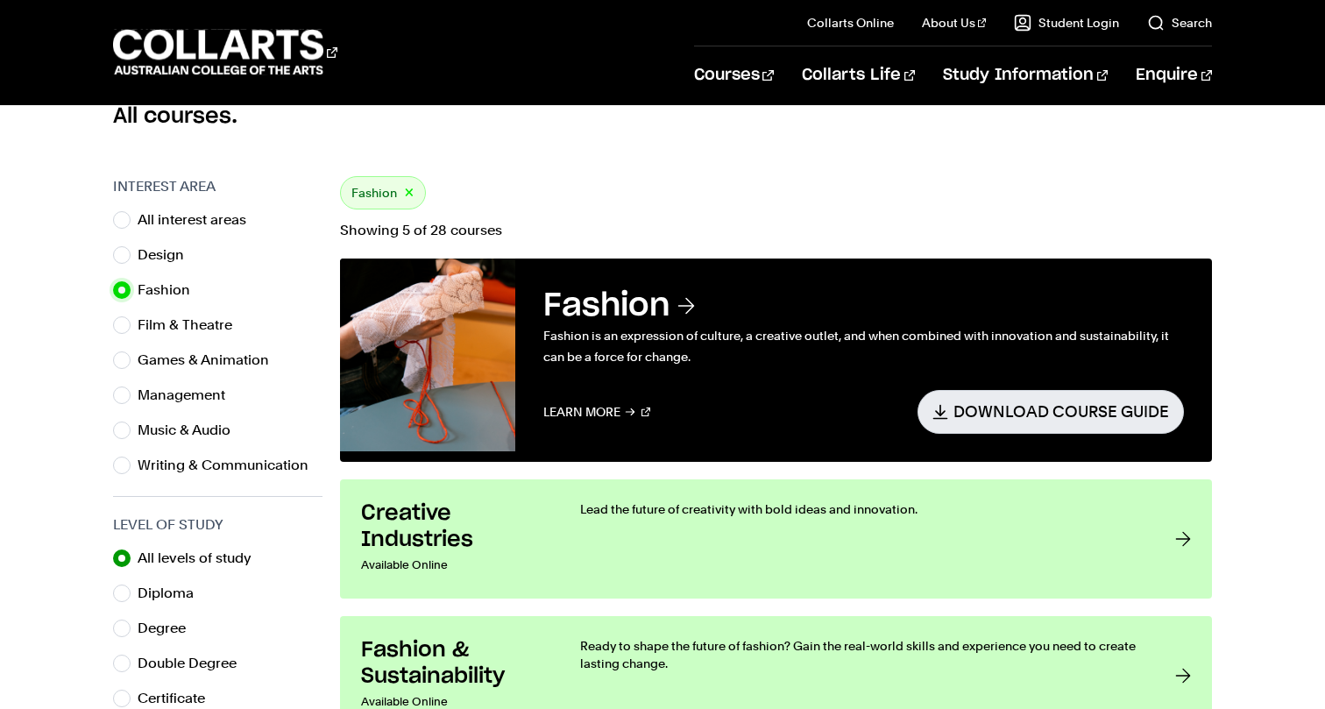
scroll to position [489, 0]
